Goal: Book appointment/travel/reservation

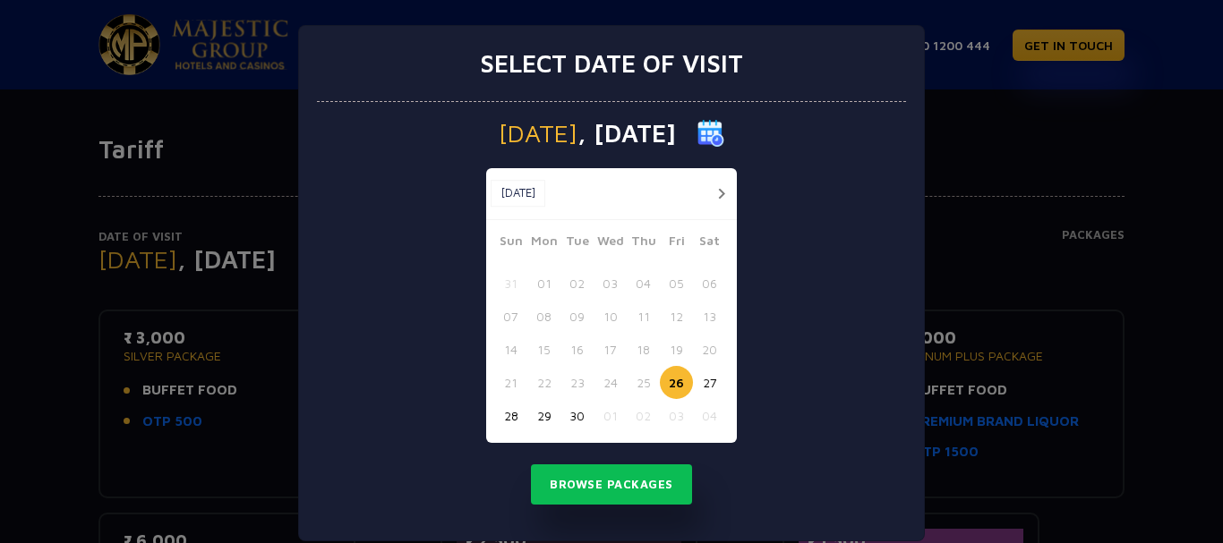
click at [699, 382] on button "27" at bounding box center [709, 382] width 33 height 33
click at [644, 471] on button "Browse Packages" at bounding box center [611, 485] width 161 height 41
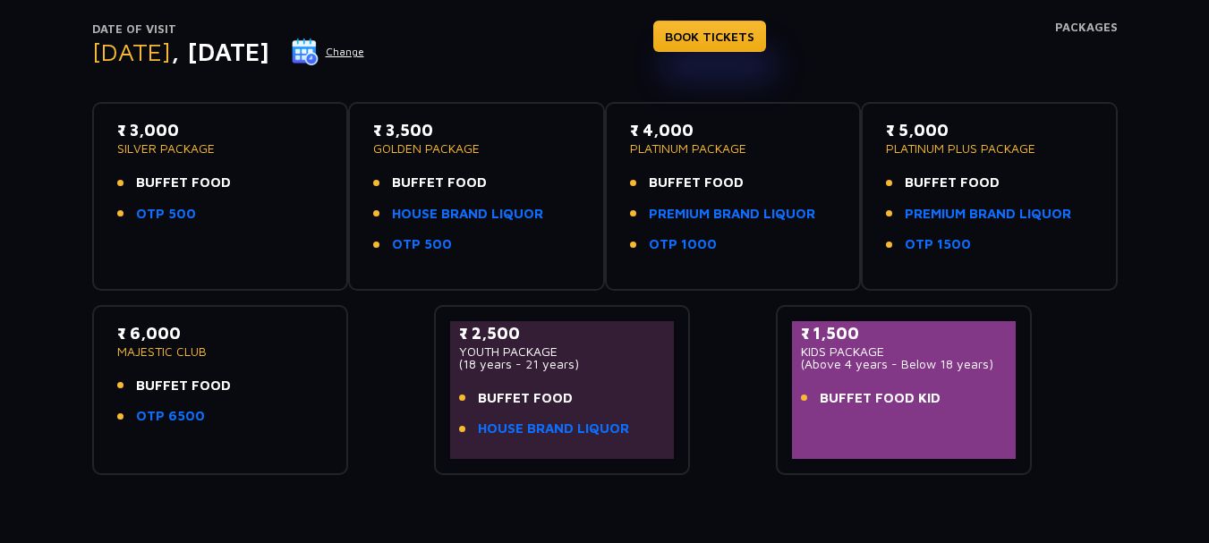
scroll to position [176, 0]
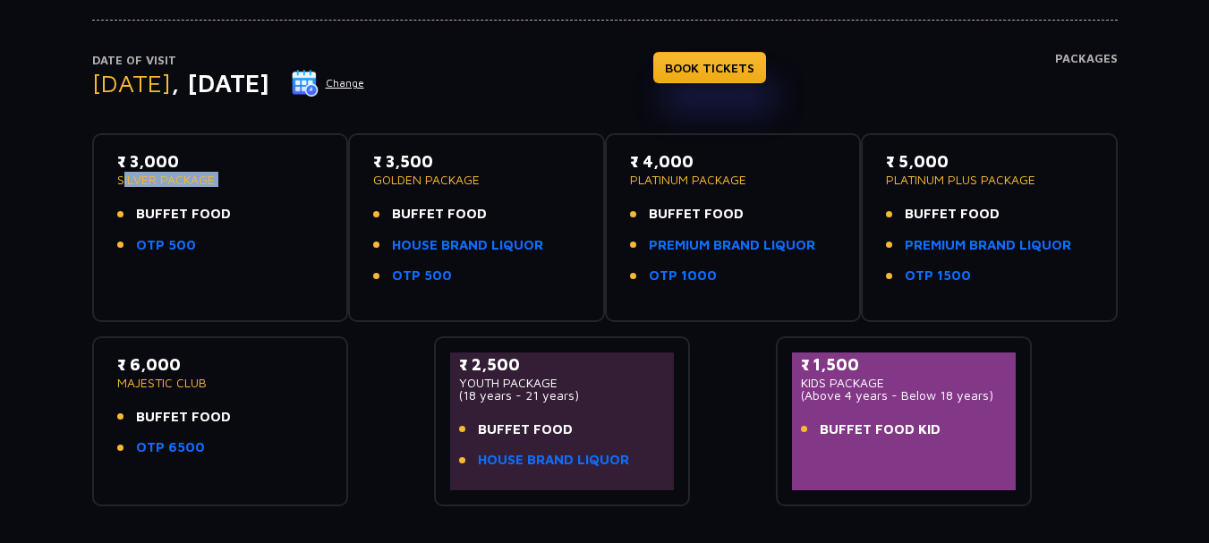
drag, startPoint x: 123, startPoint y: 184, endPoint x: 192, endPoint y: 189, distance: 70.0
click at [192, 189] on div "₹ 3,000 SILVER PACKAGE BUFFET FOOD OTP 500" at bounding box center [220, 207] width 207 height 116
click at [209, 320] on div "₹ 3,000 SILVER PACKAGE BUFFET FOOD OTP 500" at bounding box center [220, 227] width 257 height 189
drag, startPoint x: 375, startPoint y: 166, endPoint x: 465, endPoint y: 185, distance: 92.3
click at [465, 185] on div "₹ 3,500 GOLDEN PACKAGE" at bounding box center [476, 167] width 207 height 37
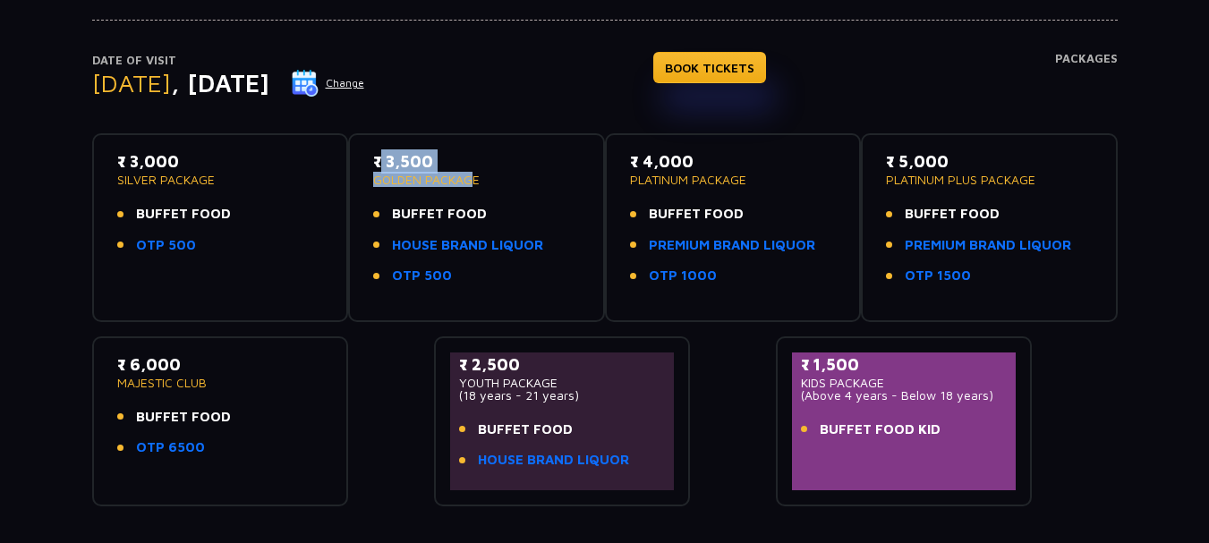
drag, startPoint x: 797, startPoint y: 365, endPoint x: 891, endPoint y: 395, distance: 98.5
click at [895, 373] on div "₹ 1,500 KIDS PACKAGE (Above 4 years - Below 18 years) BUFFET FOOD KID" at bounding box center [904, 422] width 225 height 138
drag, startPoint x: 802, startPoint y: 402, endPoint x: 995, endPoint y: 399, distance: 193.4
click at [995, 399] on p "(Above 4 years - Below 18 years)" at bounding box center [904, 395] width 207 height 13
drag, startPoint x: 464, startPoint y: 363, endPoint x: 534, endPoint y: 357, distance: 71.0
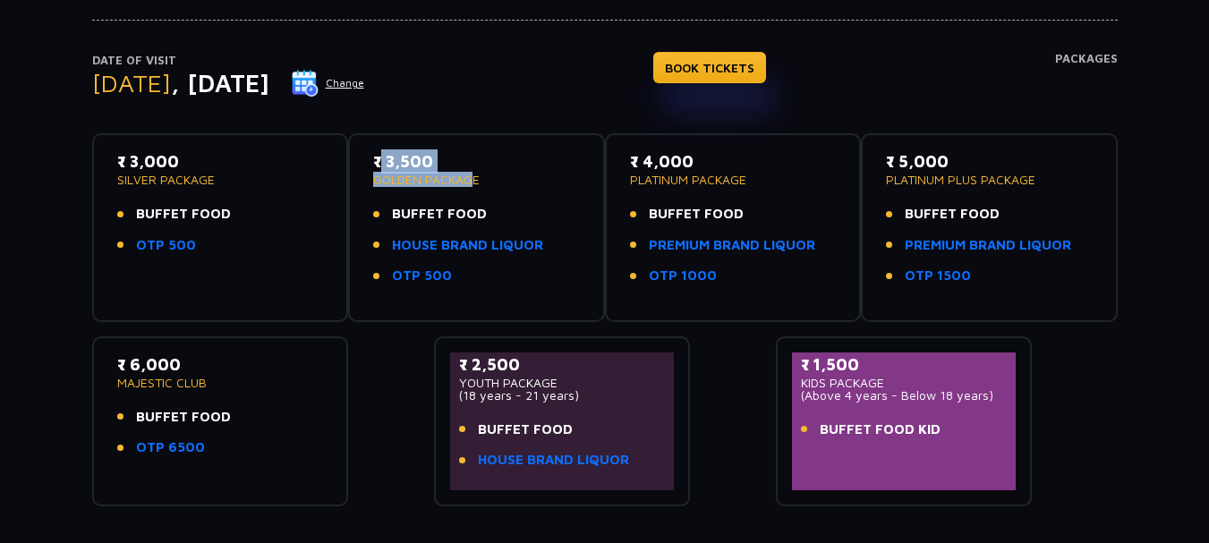
click at [534, 357] on p "₹ 2,500" at bounding box center [562, 365] width 207 height 24
click at [729, 433] on div "₹ 3,000 SILVER PACKAGE BUFFET FOOD OTP 500 ₹ 3,500 GOLDEN PACKAGE BUFFET FOOD H…" at bounding box center [605, 313] width 1026 height 388
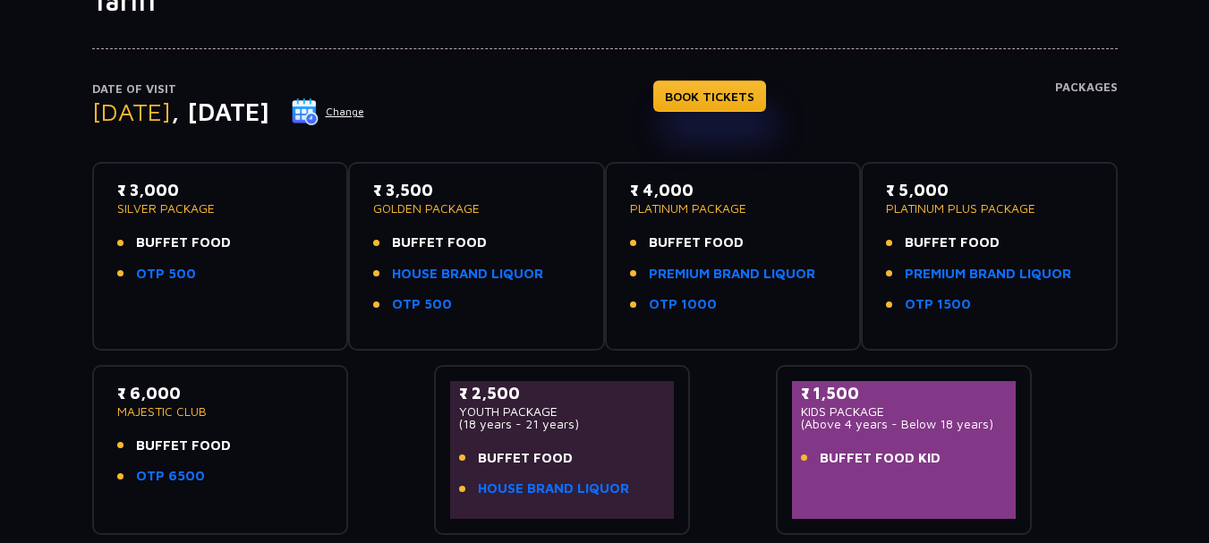
scroll to position [179, 0]
